Goal: Find specific page/section: Find specific page/section

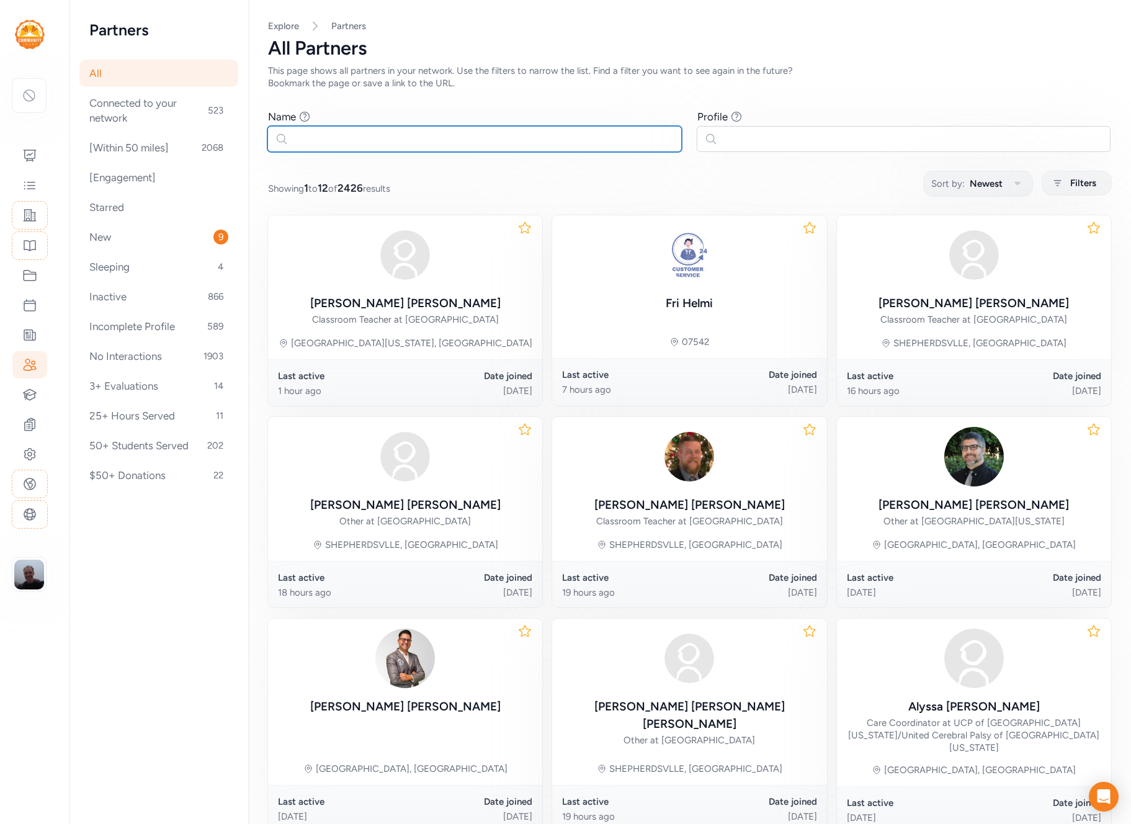
click at [430, 138] on input "text" at bounding box center [474, 139] width 414 height 26
paste input "Baylor"
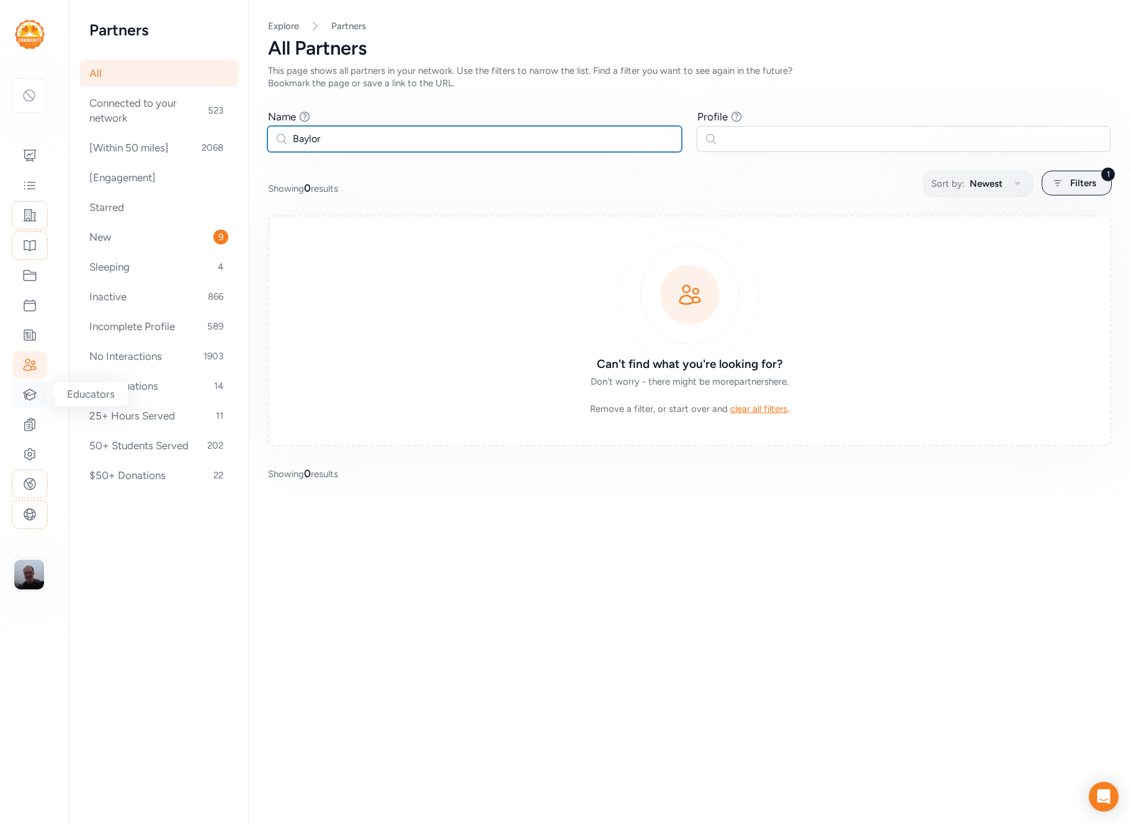
type input "Baylor"
click at [30, 391] on icon at bounding box center [29, 394] width 15 height 15
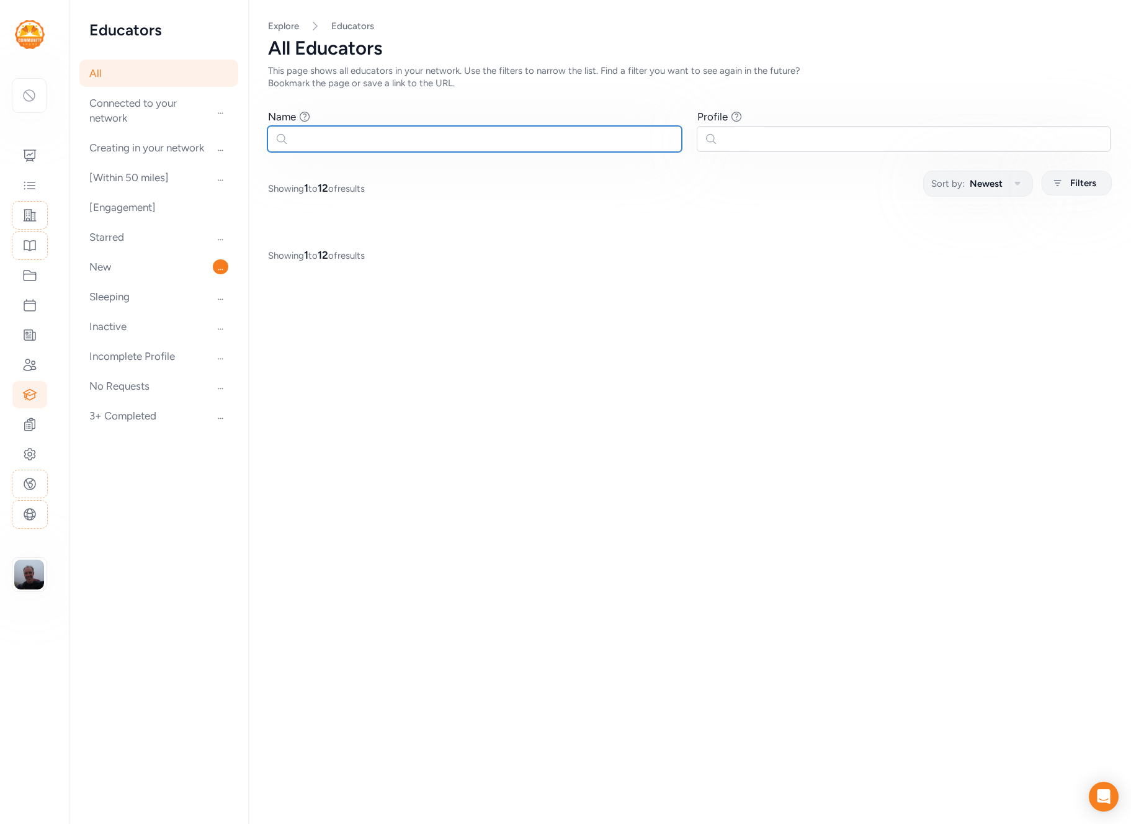
click at [426, 136] on input "text" at bounding box center [474, 139] width 414 height 26
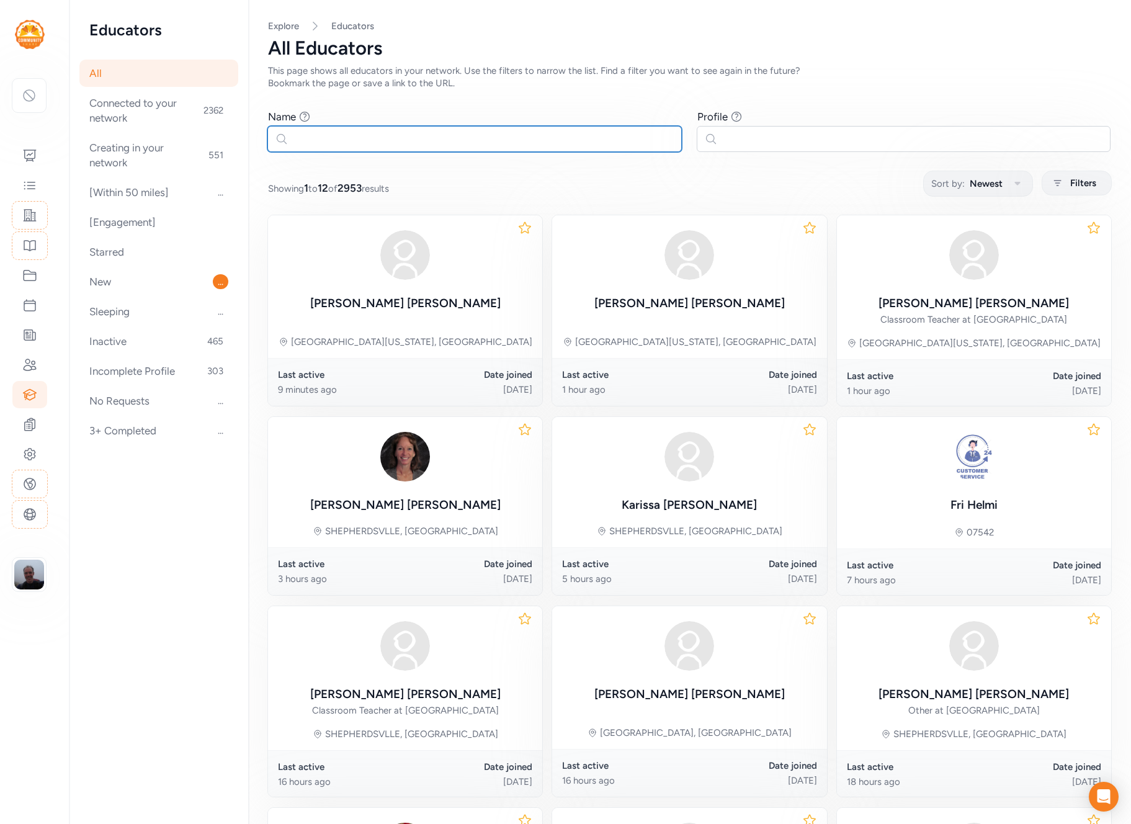
paste input "Baylor"
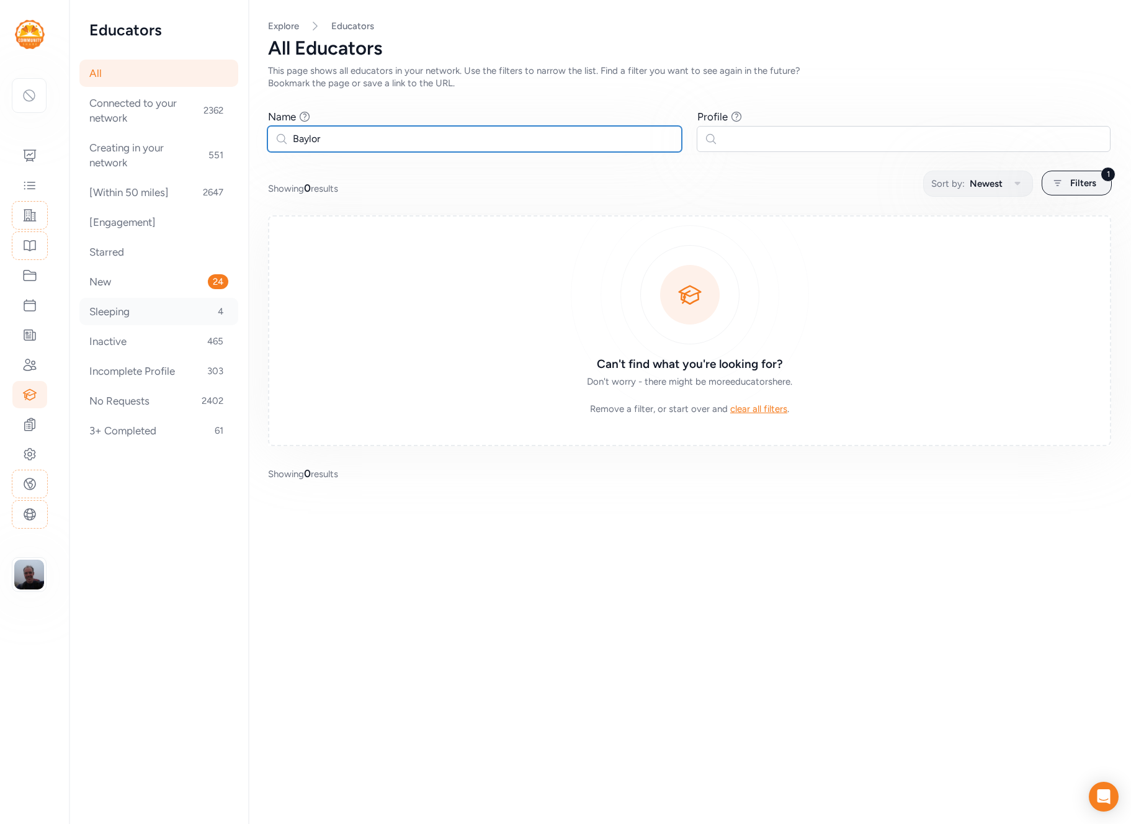
type input "Baylor"
click at [20, 372] on div at bounding box center [29, 364] width 35 height 27
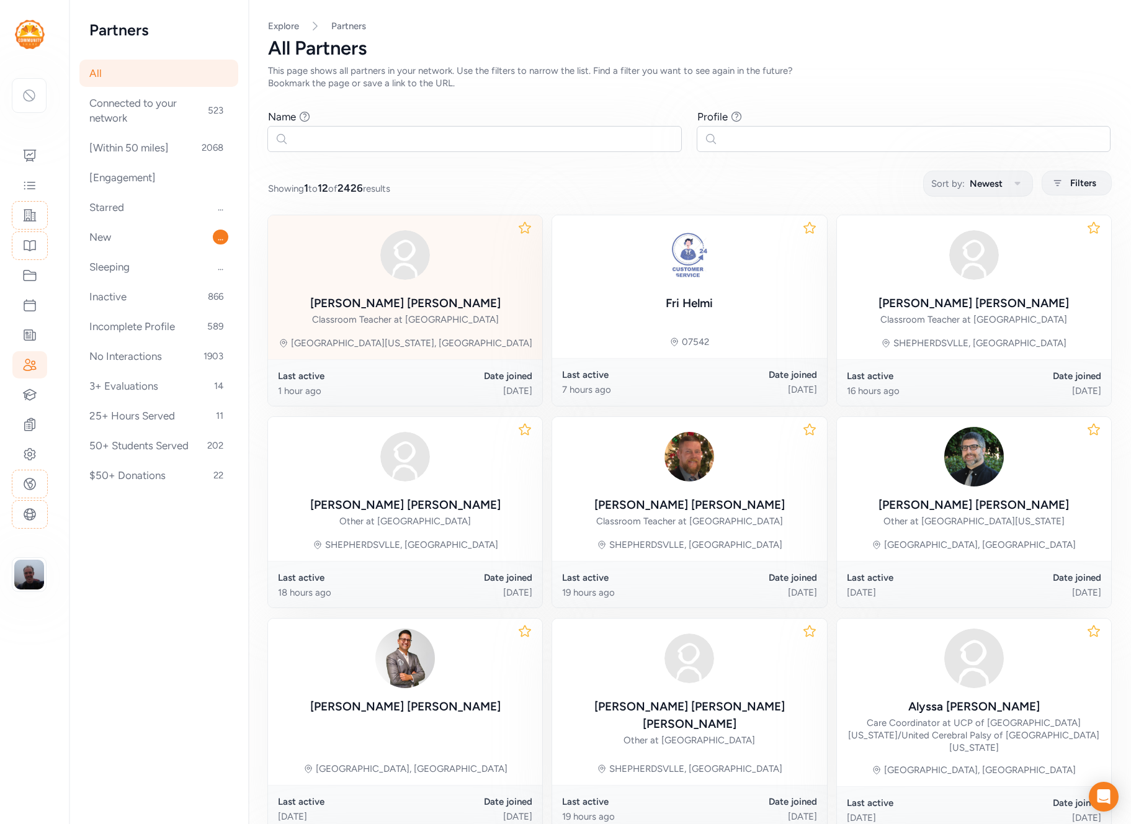
click at [452, 287] on div "[PERSON_NAME] Classroom Teacher at [GEOGRAPHIC_DATA]" at bounding box center [405, 276] width 190 height 102
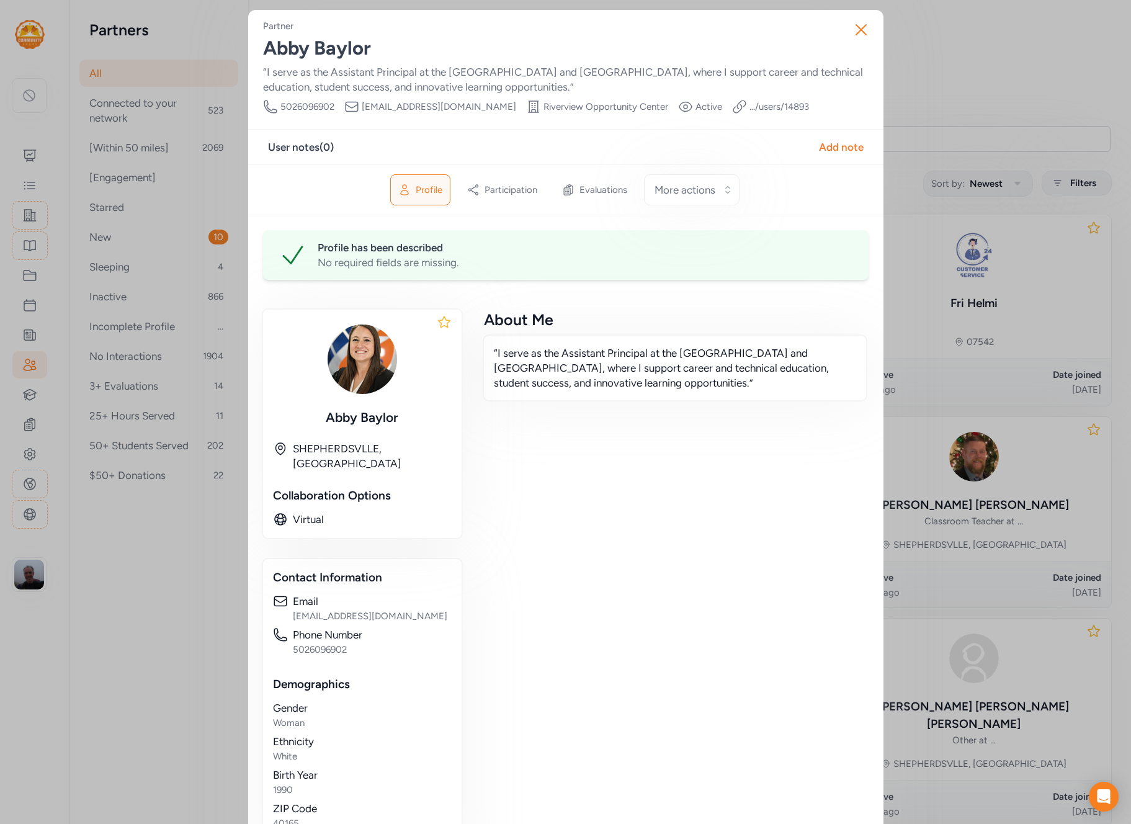
click at [339, 50] on div "Abby Baylor" at bounding box center [565, 48] width 605 height 22
copy div "Baylor"
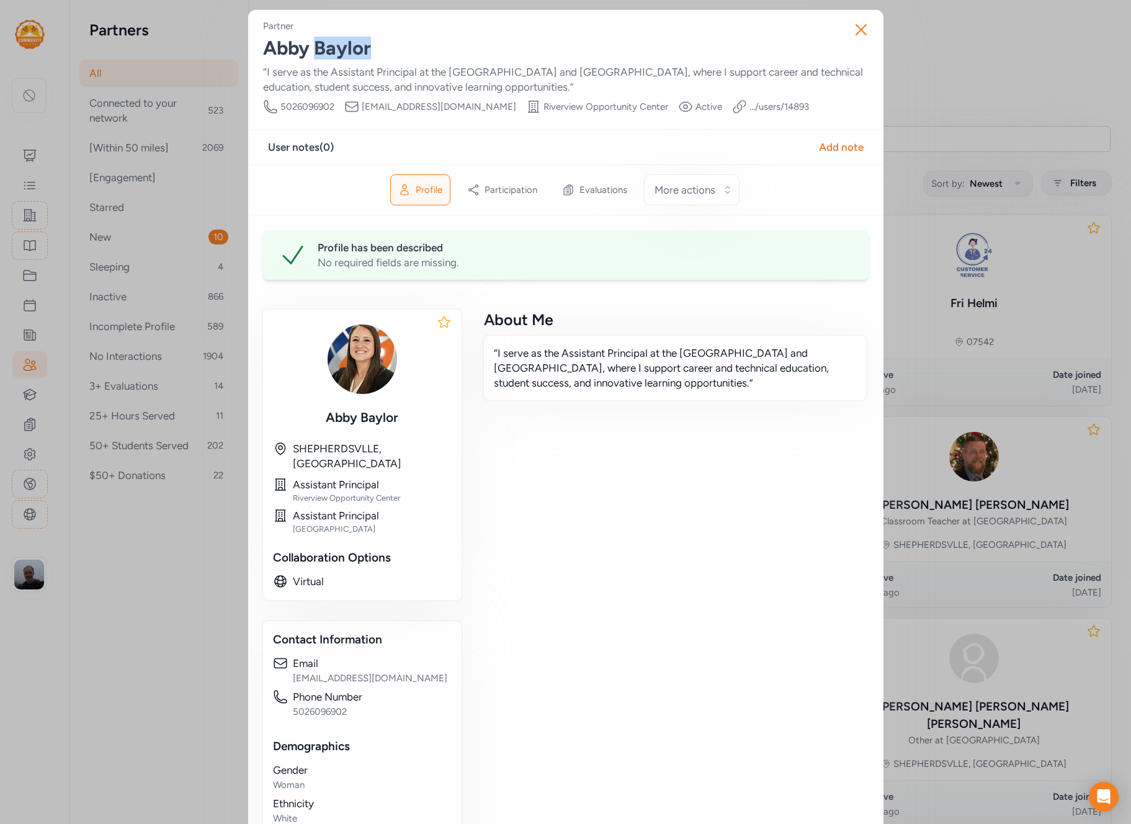
click at [759, 103] on link ".../users/ 14893" at bounding box center [779, 106] width 60 height 12
click at [138, 323] on div "Close Partner Abby Baylor “I serve as the Assistant Principal at the Bullitt Co…" at bounding box center [565, 480] width 1131 height 961
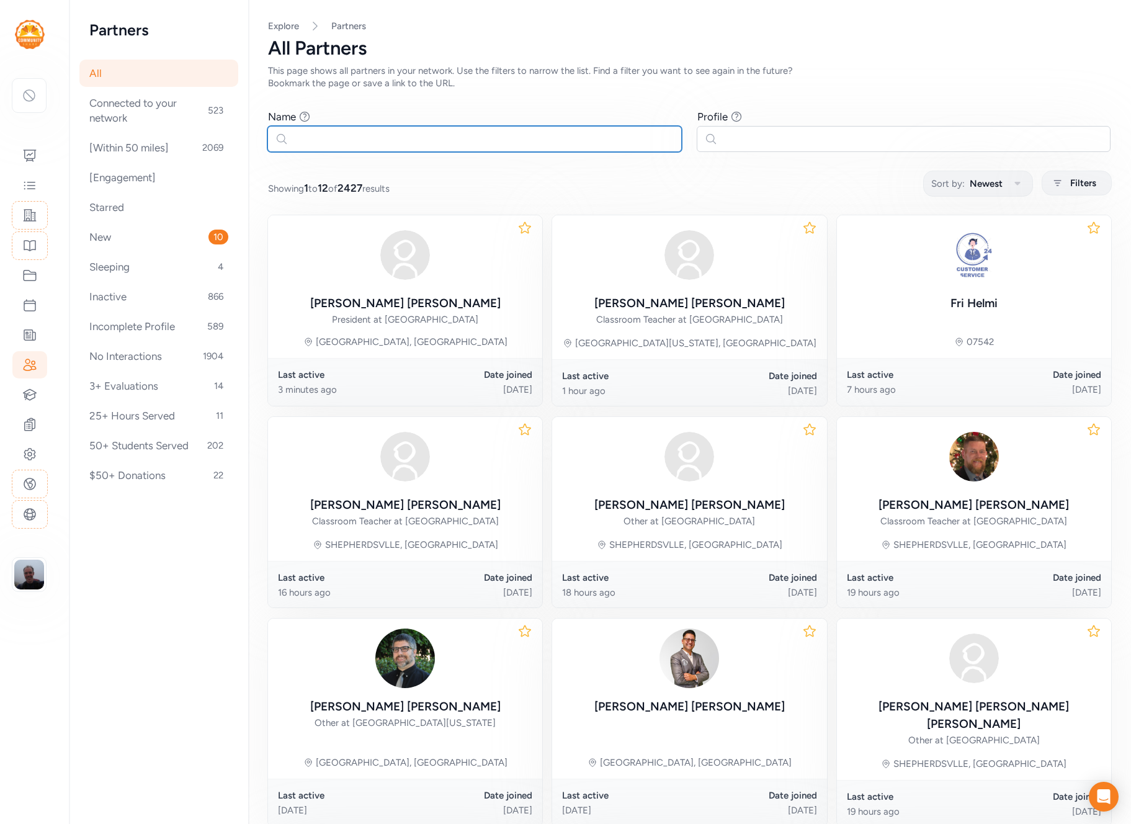
click at [492, 138] on input "text" at bounding box center [474, 139] width 414 height 26
paste input "Baylor"
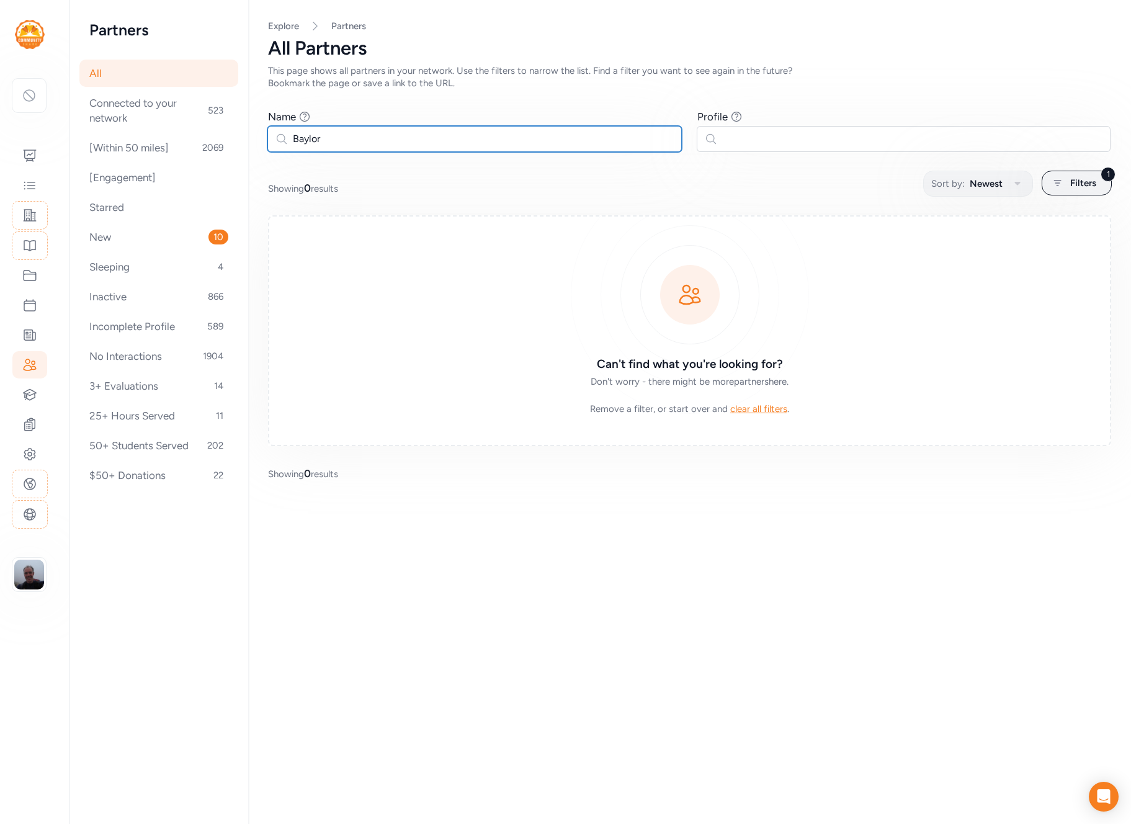
type input "Baylor"
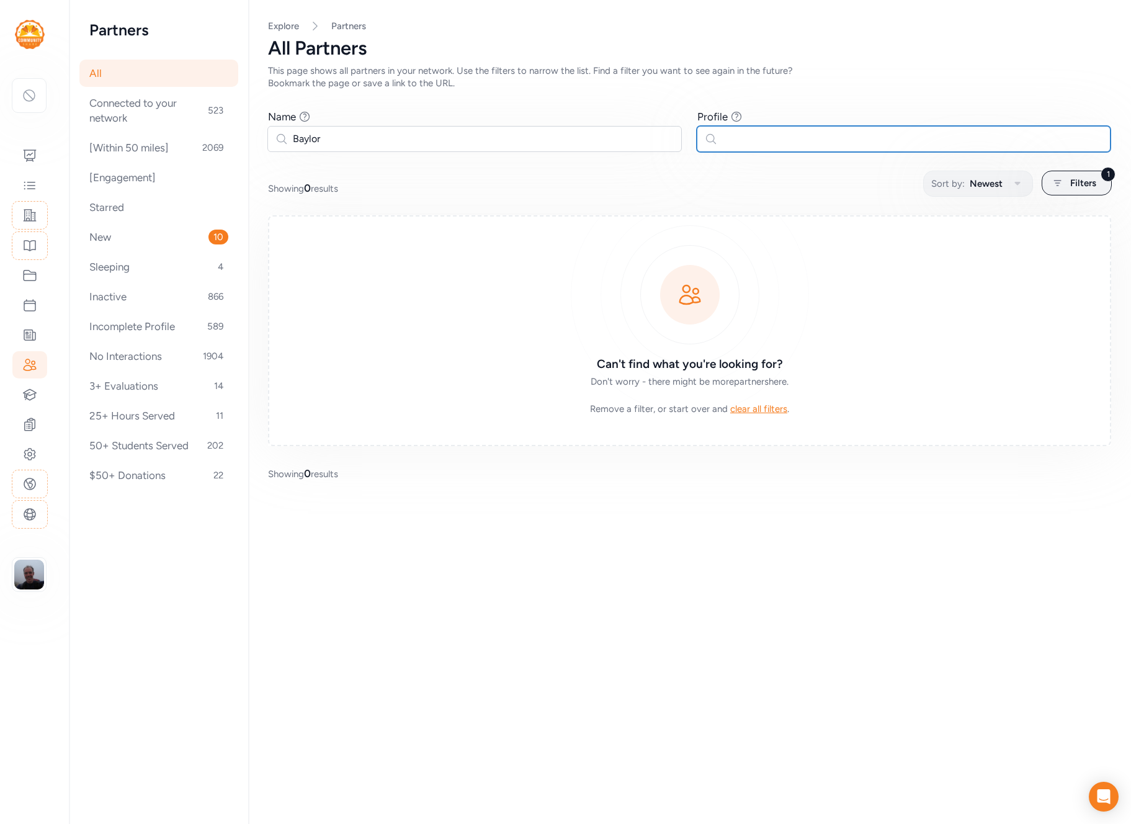
click at [752, 137] on input "text" at bounding box center [904, 139] width 414 height 26
paste input "Baylor"
type input "Baylor"
click at [1078, 189] on span "Filters" at bounding box center [1083, 183] width 26 height 15
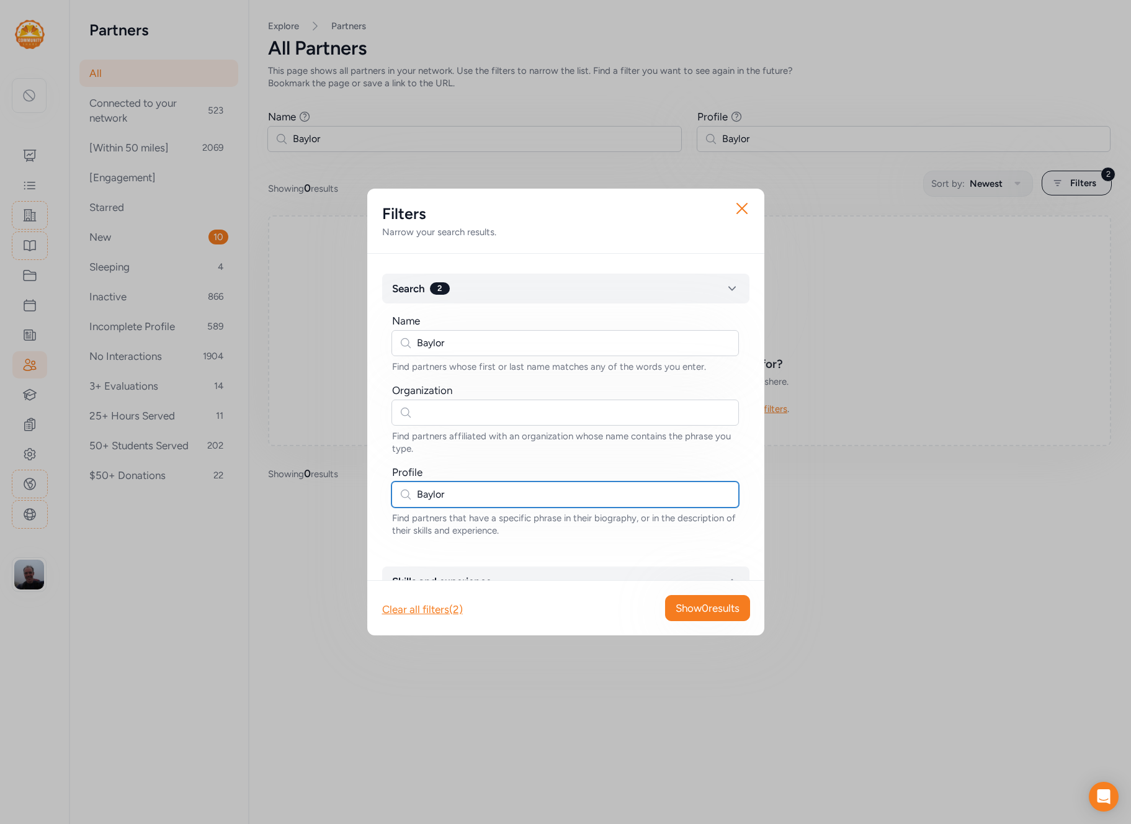
click at [584, 494] on input "Baylor" at bounding box center [564, 494] width 347 height 26
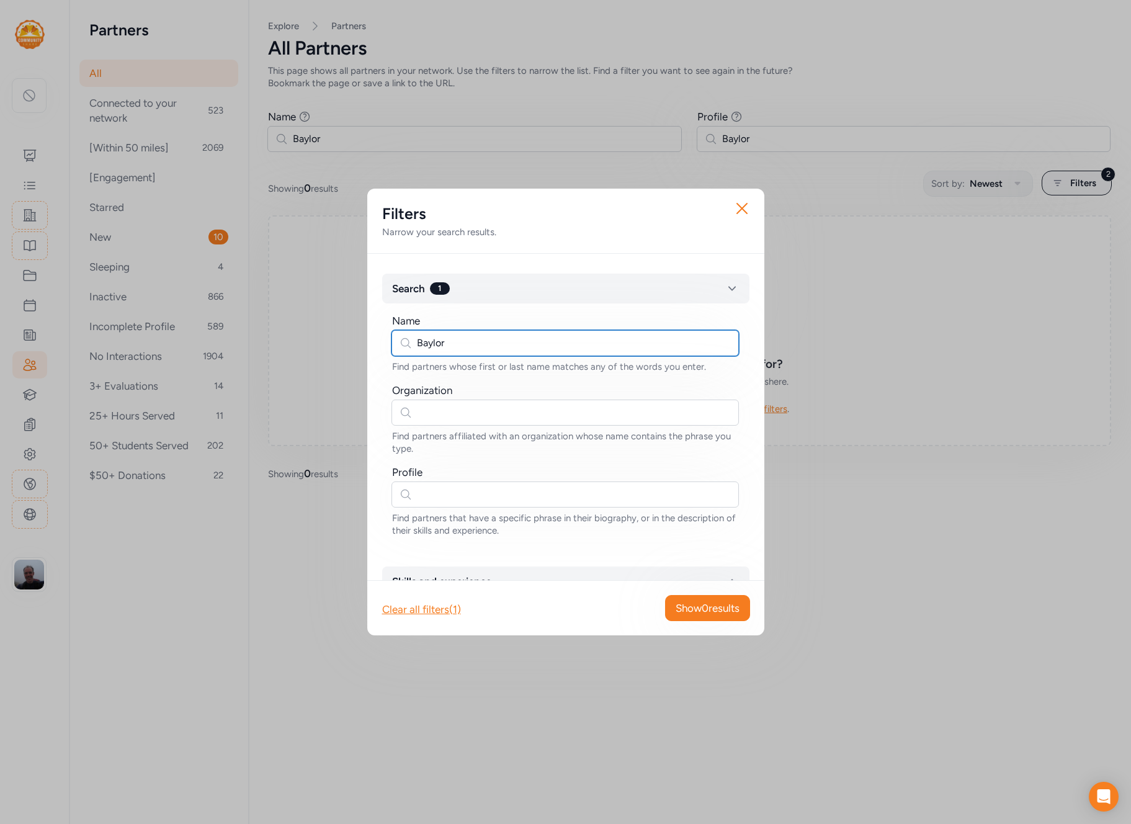
click at [558, 344] on input "Baylor" at bounding box center [564, 343] width 347 height 26
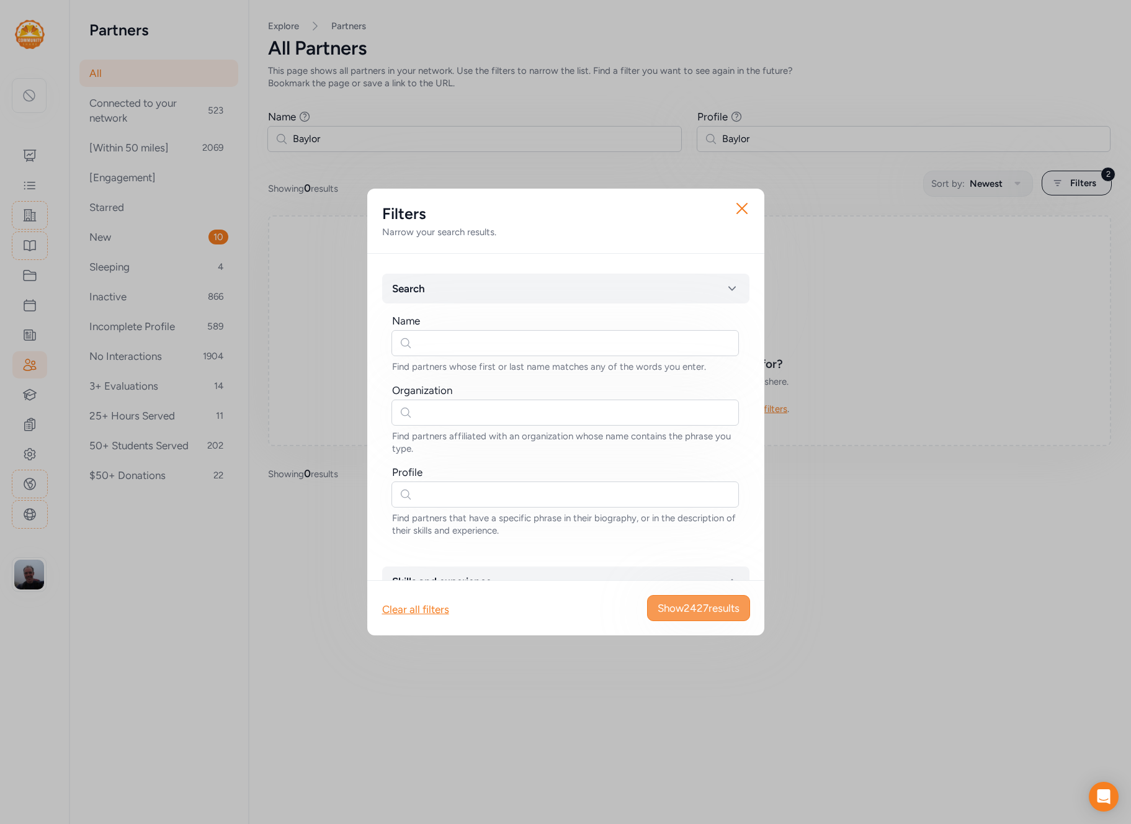
click at [704, 612] on span "Show 2427 results" at bounding box center [698, 607] width 82 height 15
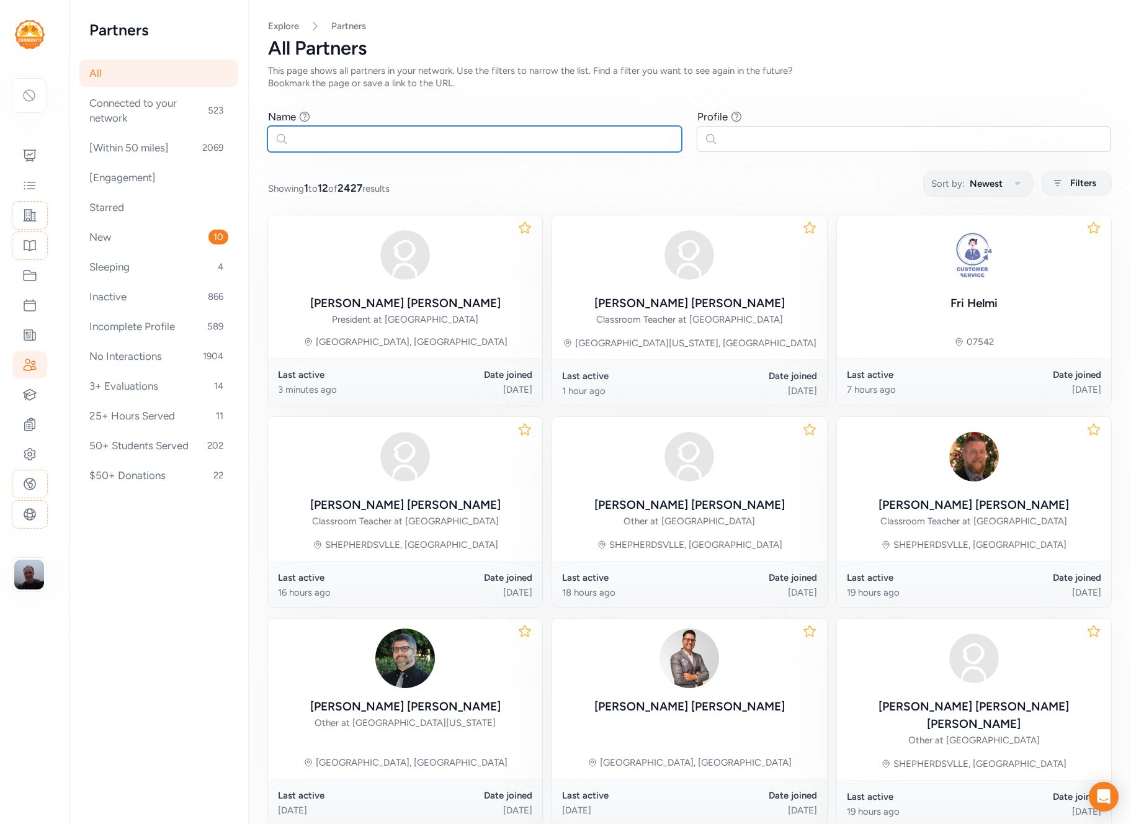
click at [336, 136] on input "text" at bounding box center [474, 139] width 414 height 26
paste input "Baylor"
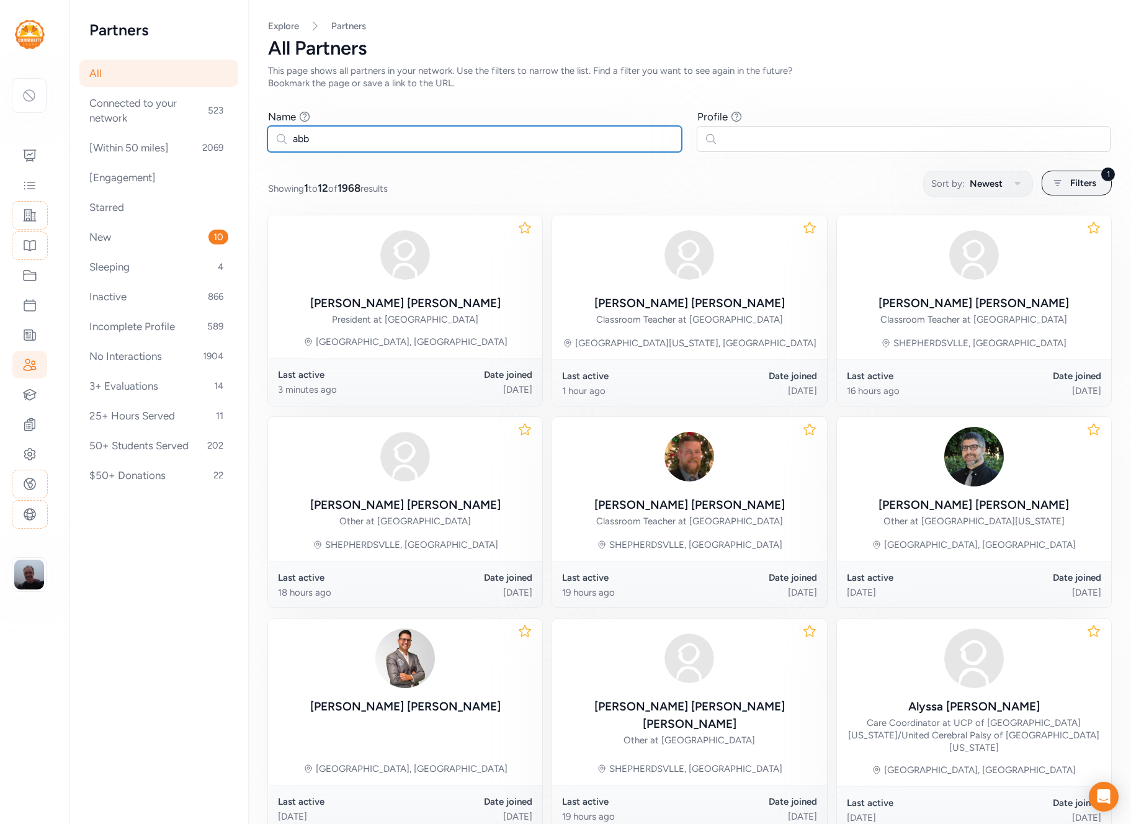
type input "abby"
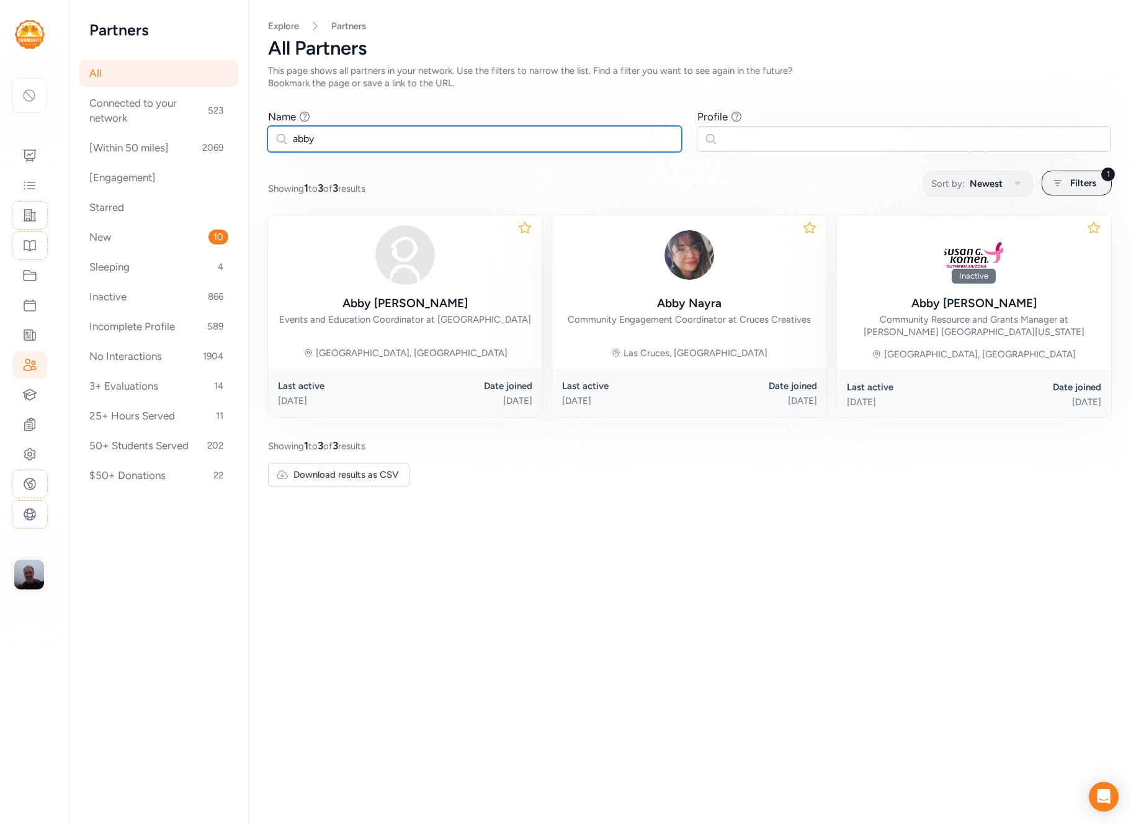
click at [406, 141] on input "abby" at bounding box center [474, 139] width 414 height 26
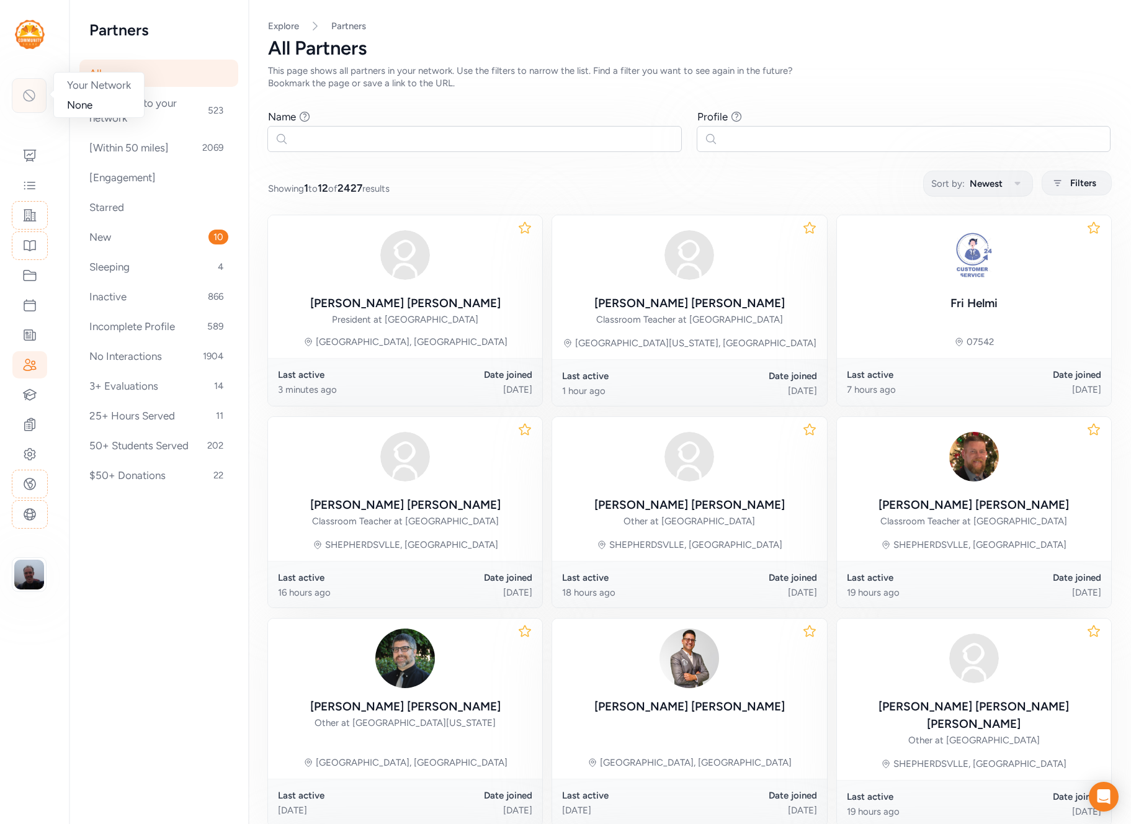
click at [35, 108] on div at bounding box center [29, 95] width 35 height 35
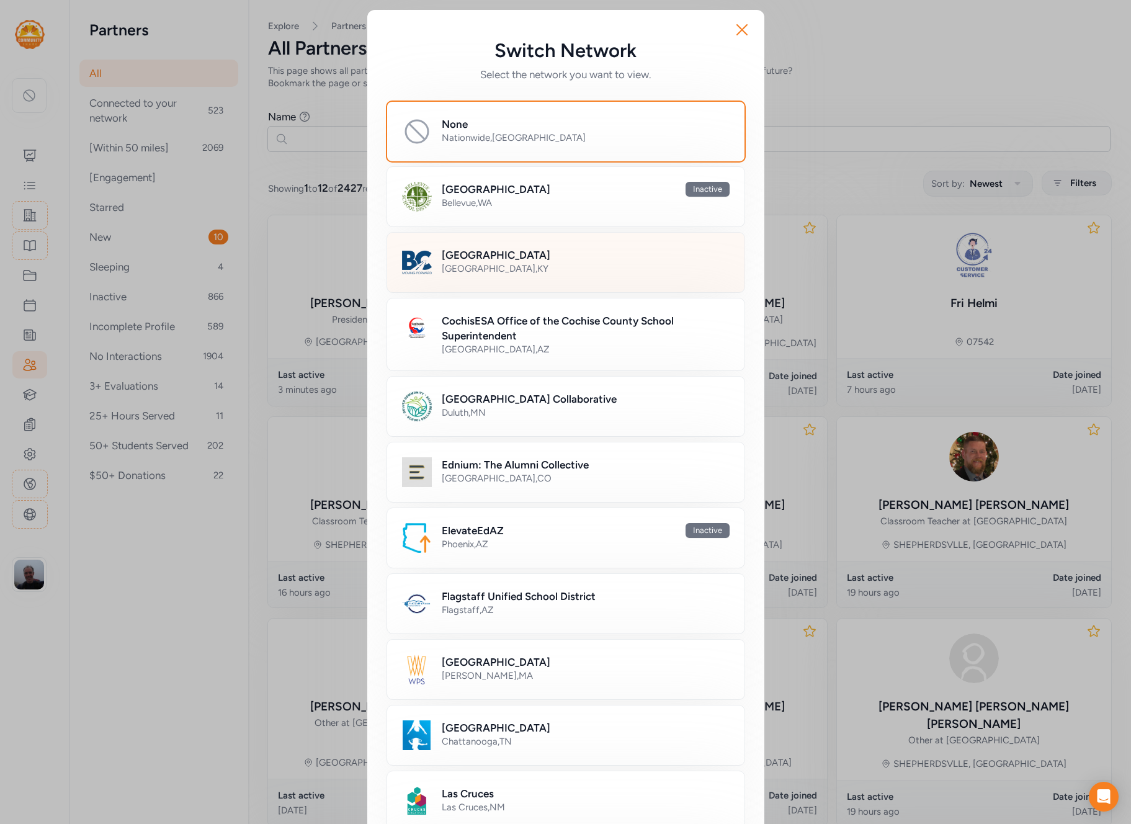
click at [532, 256] on h2 "Bullitt County Public Schools" at bounding box center [496, 254] width 109 height 15
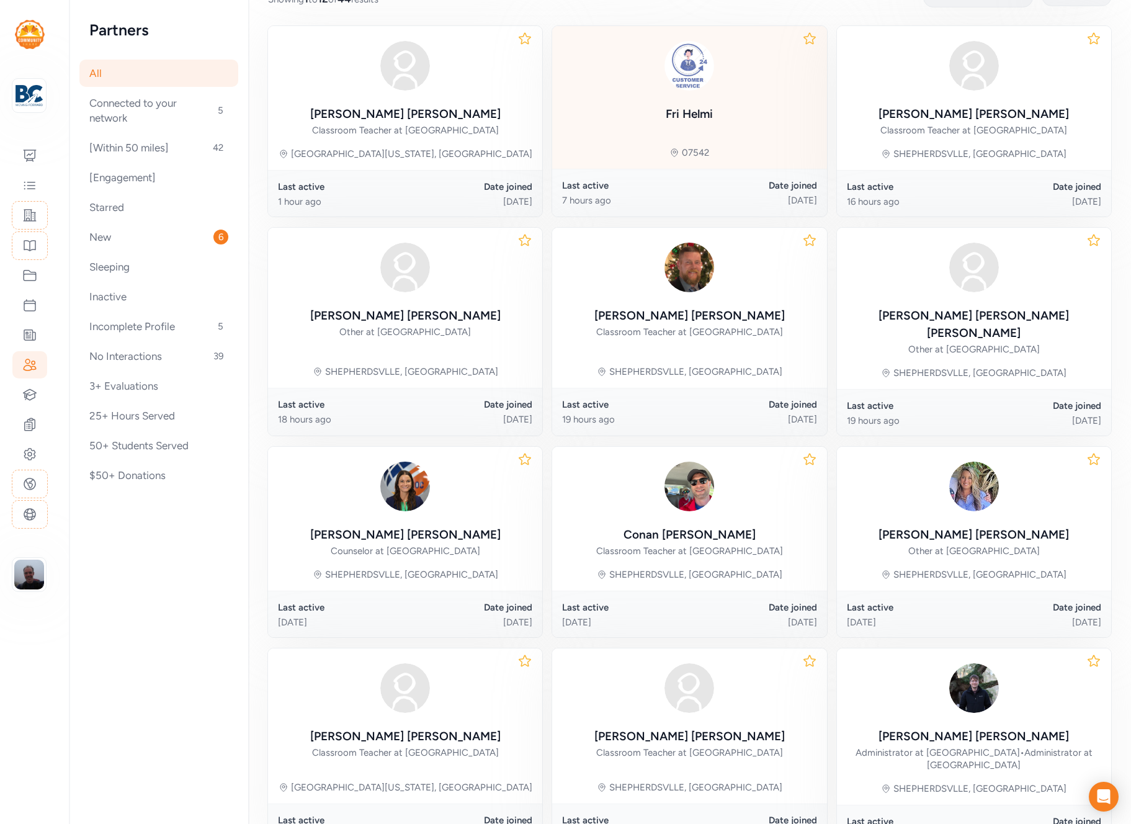
scroll to position [297, 0]
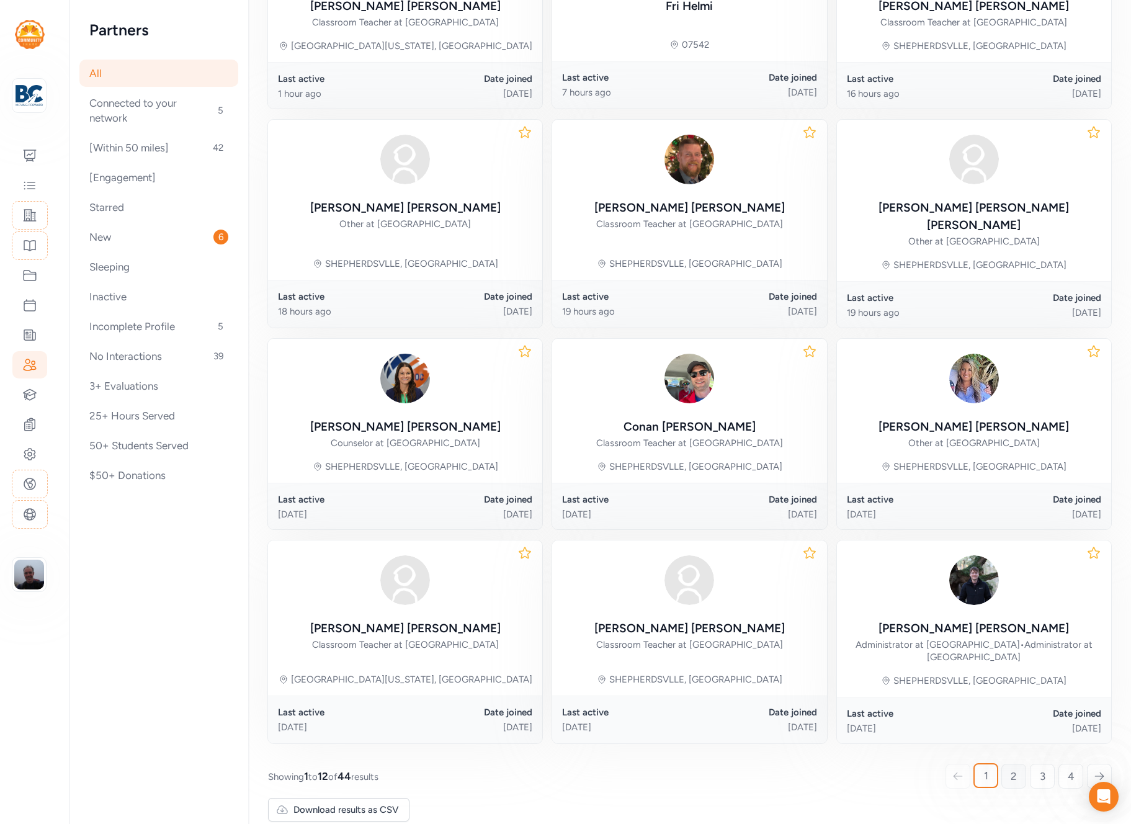
click at [1019, 763] on link "2" at bounding box center [1013, 775] width 25 height 25
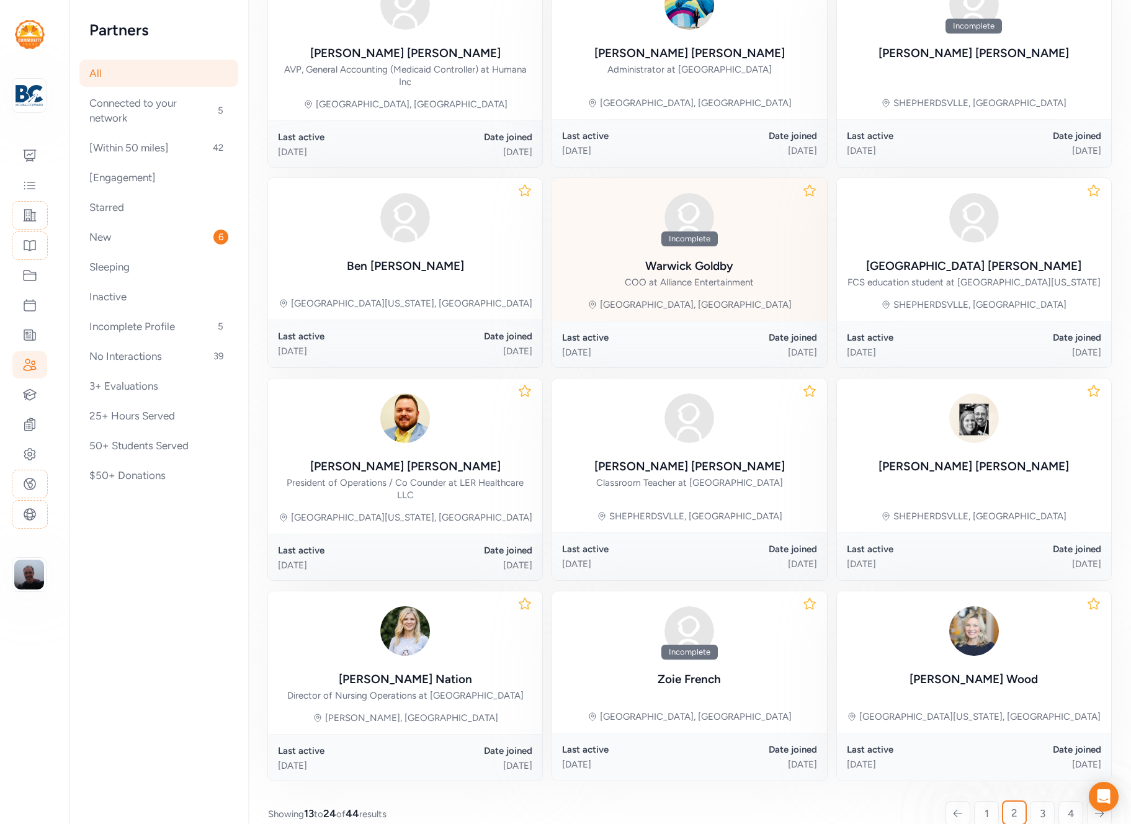
scroll to position [293, 0]
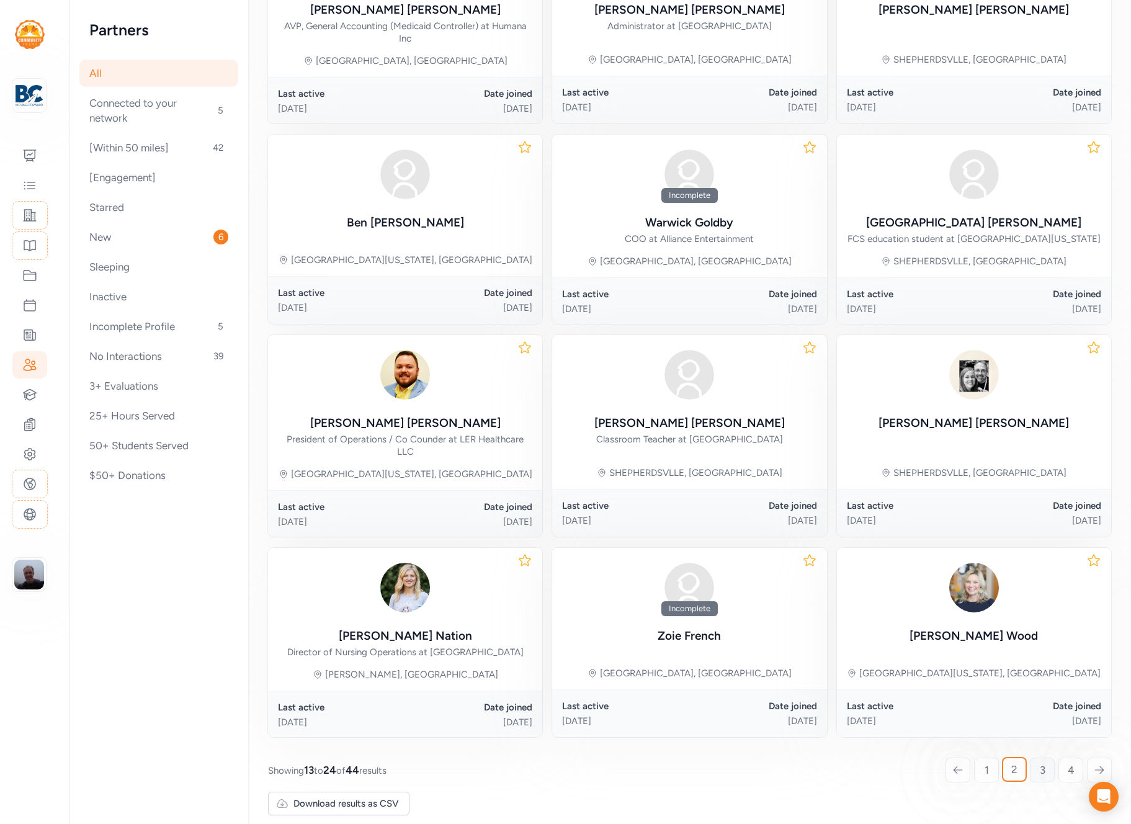
click at [1043, 762] on span "3" at bounding box center [1042, 769] width 6 height 15
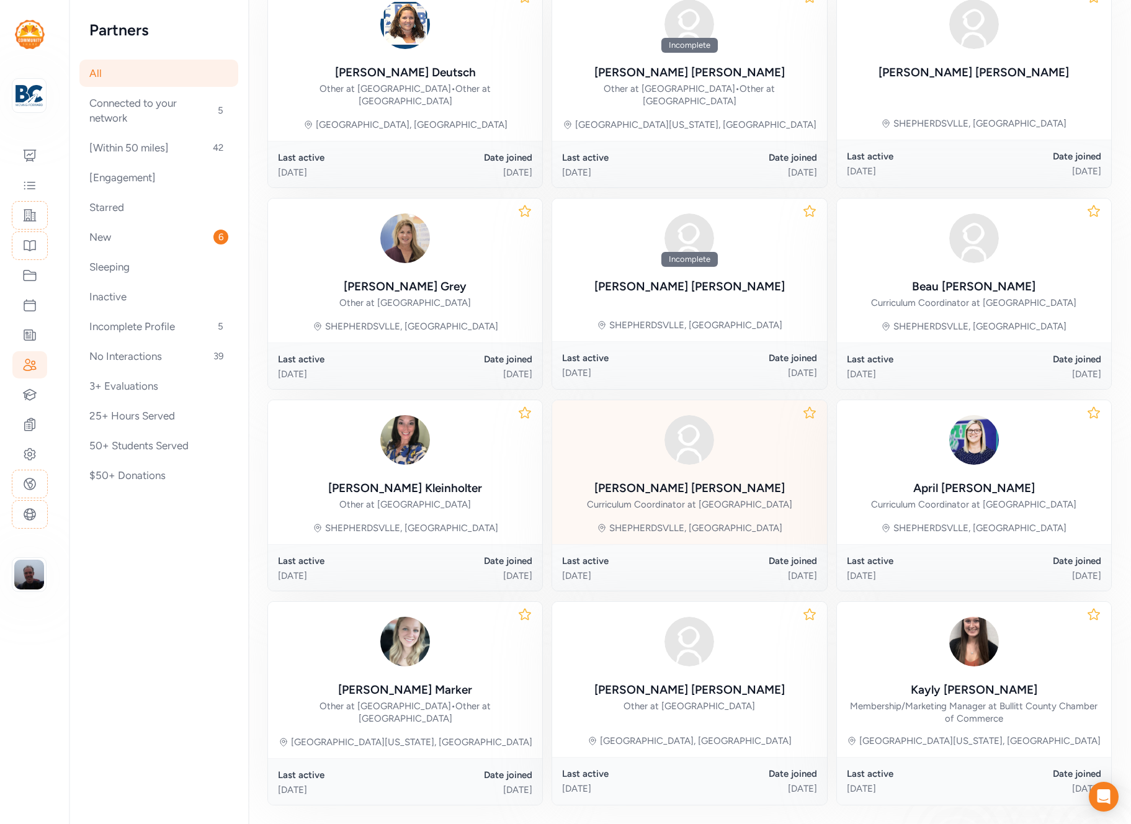
scroll to position [309, 0]
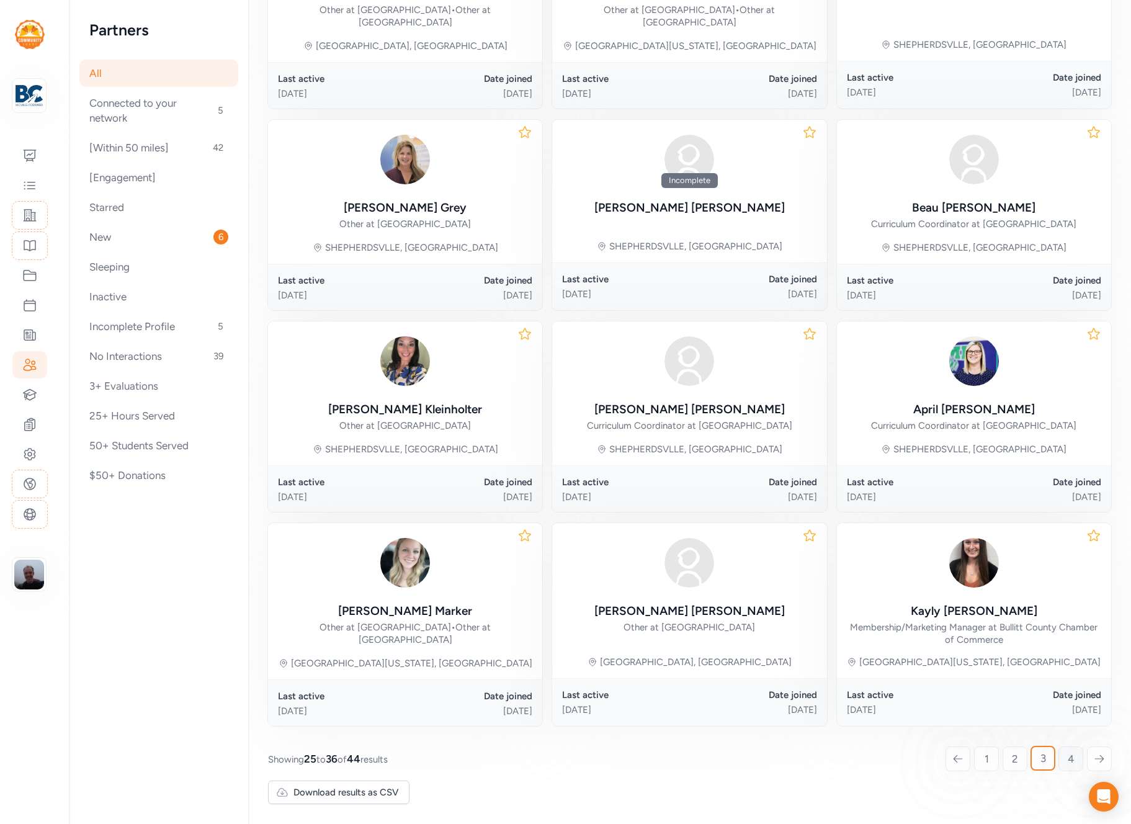
click at [1072, 762] on span "4" at bounding box center [1070, 758] width 7 height 15
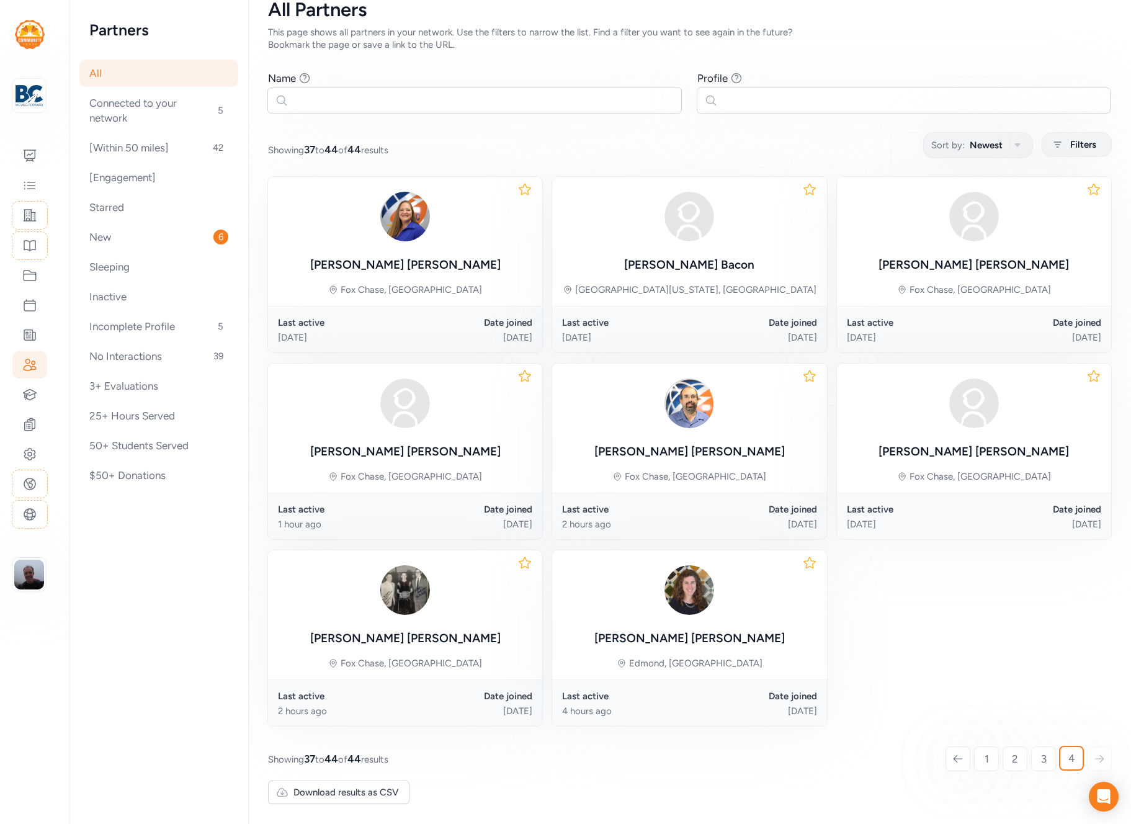
scroll to position [41, 0]
